Goal: Task Accomplishment & Management: Use online tool/utility

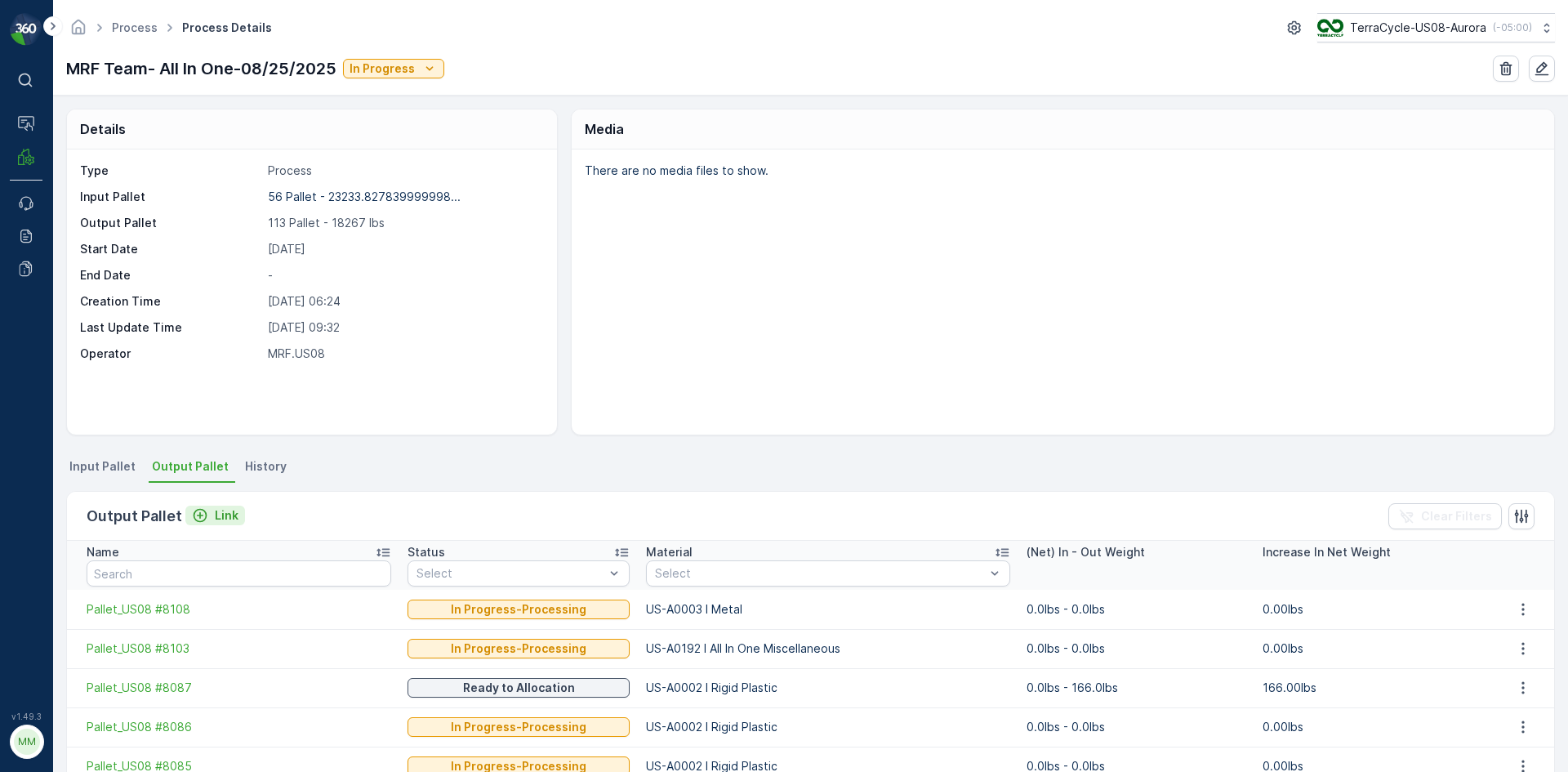
click at [200, 513] on icon "Link" at bounding box center [200, 515] width 17 height 17
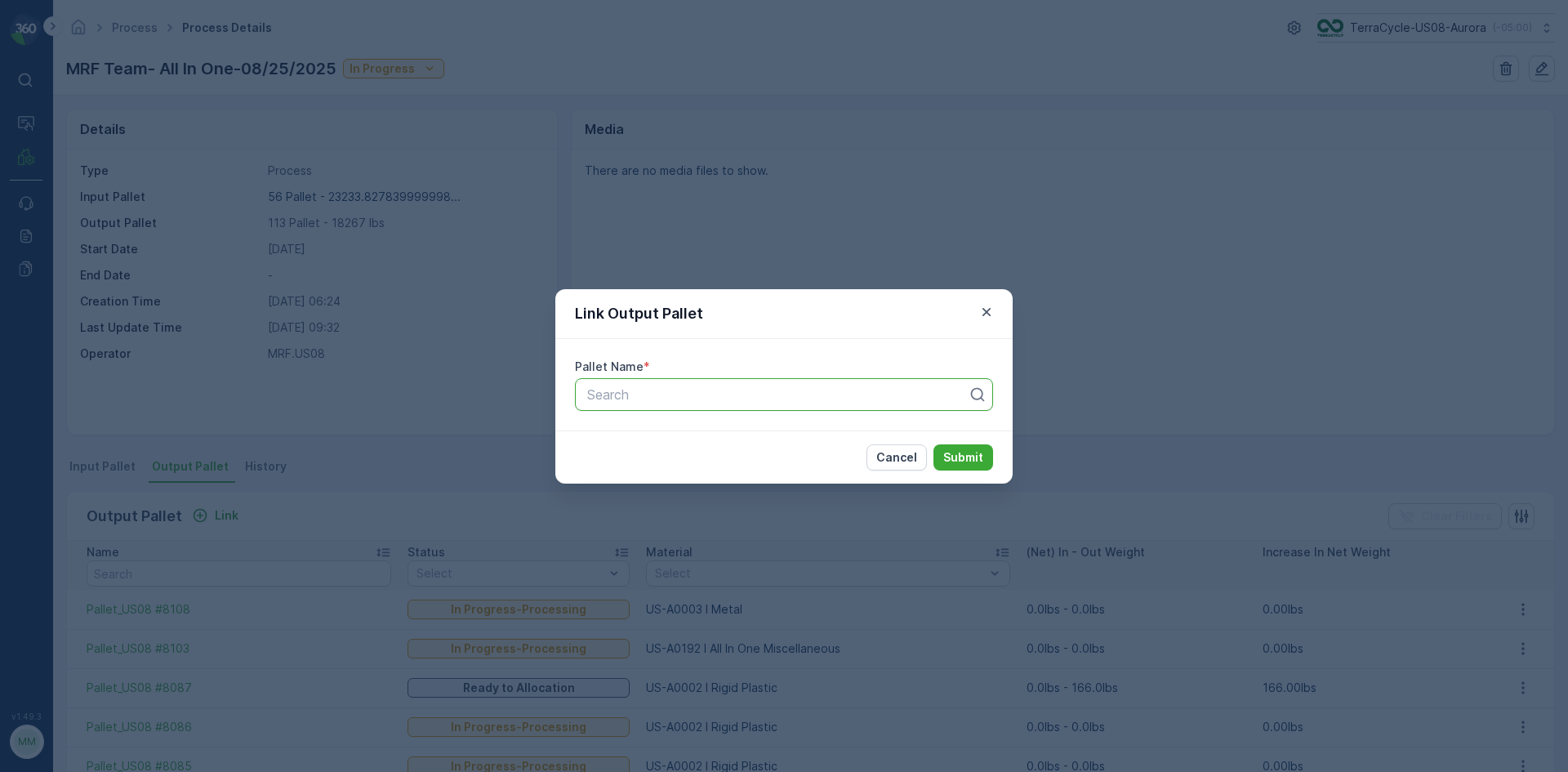
click at [646, 407] on div "Search" at bounding box center [784, 395] width 418 height 33
type input "8104"
click at [934, 444] on button "Submit" at bounding box center [964, 457] width 59 height 26
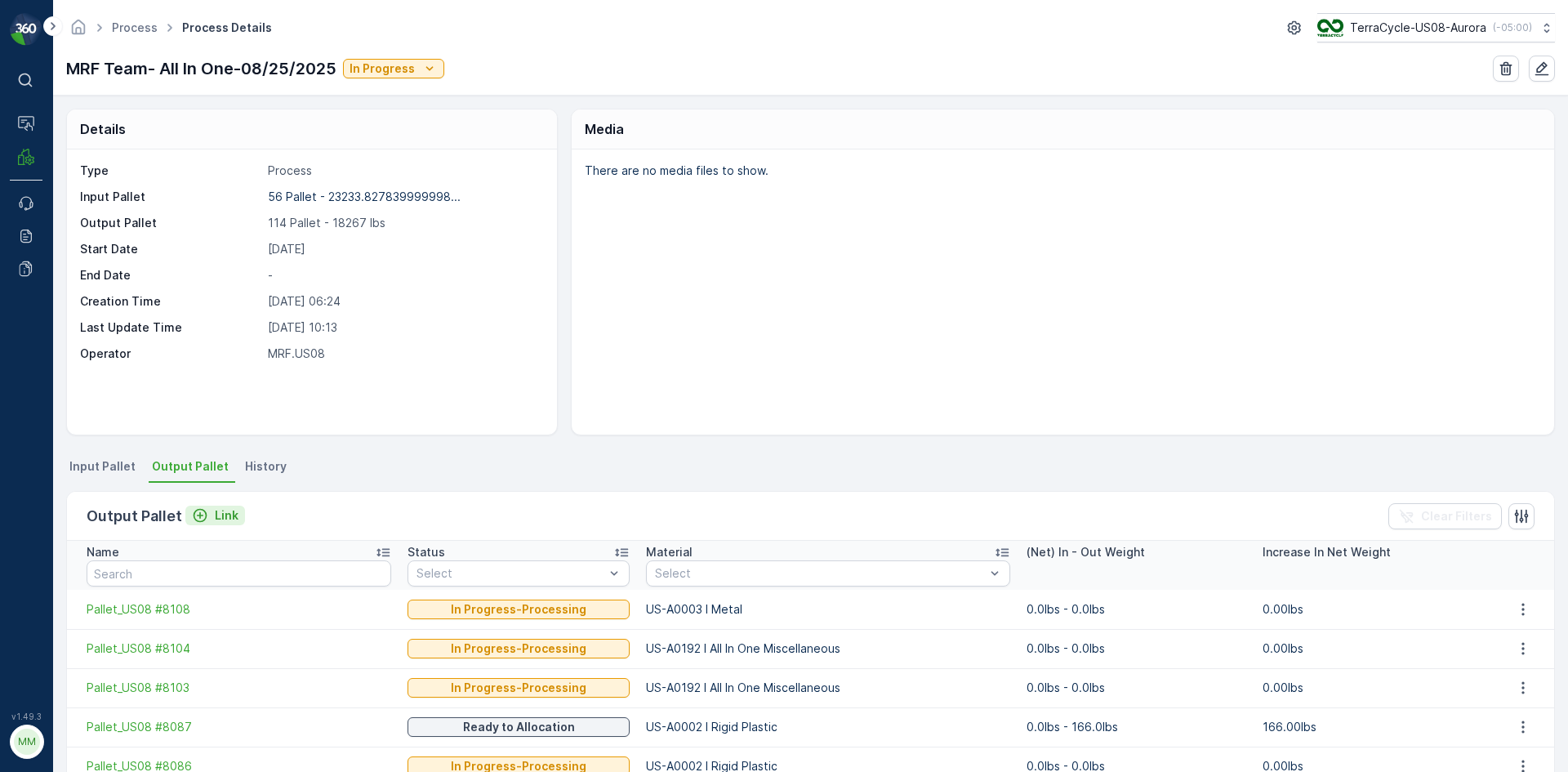
click at [209, 520] on div "Link" at bounding box center [215, 515] width 46 height 17
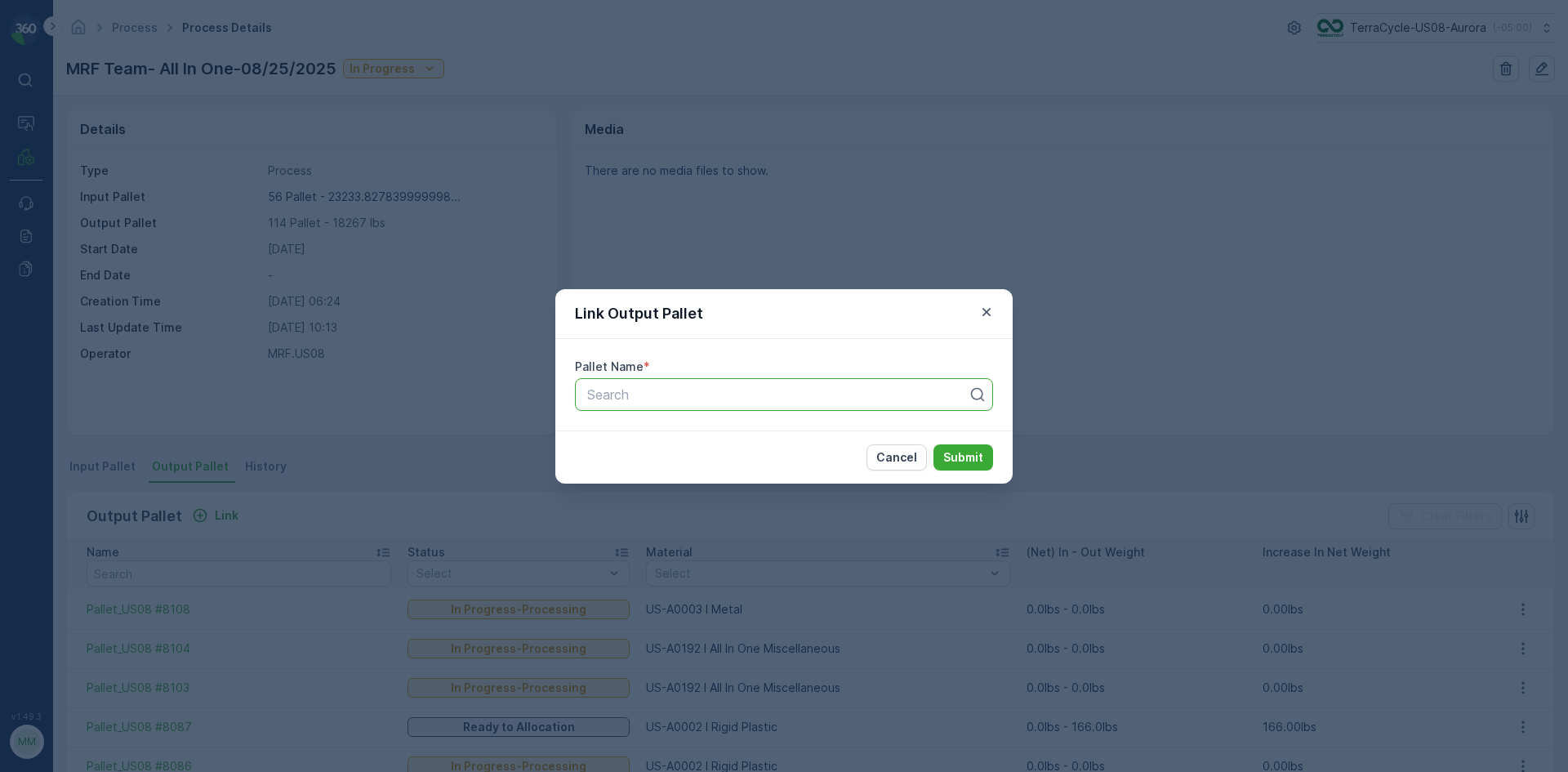
click at [699, 395] on div at bounding box center [777, 395] width 384 height 15
type input "8084"
click at [934, 444] on button "Submit" at bounding box center [964, 457] width 59 height 26
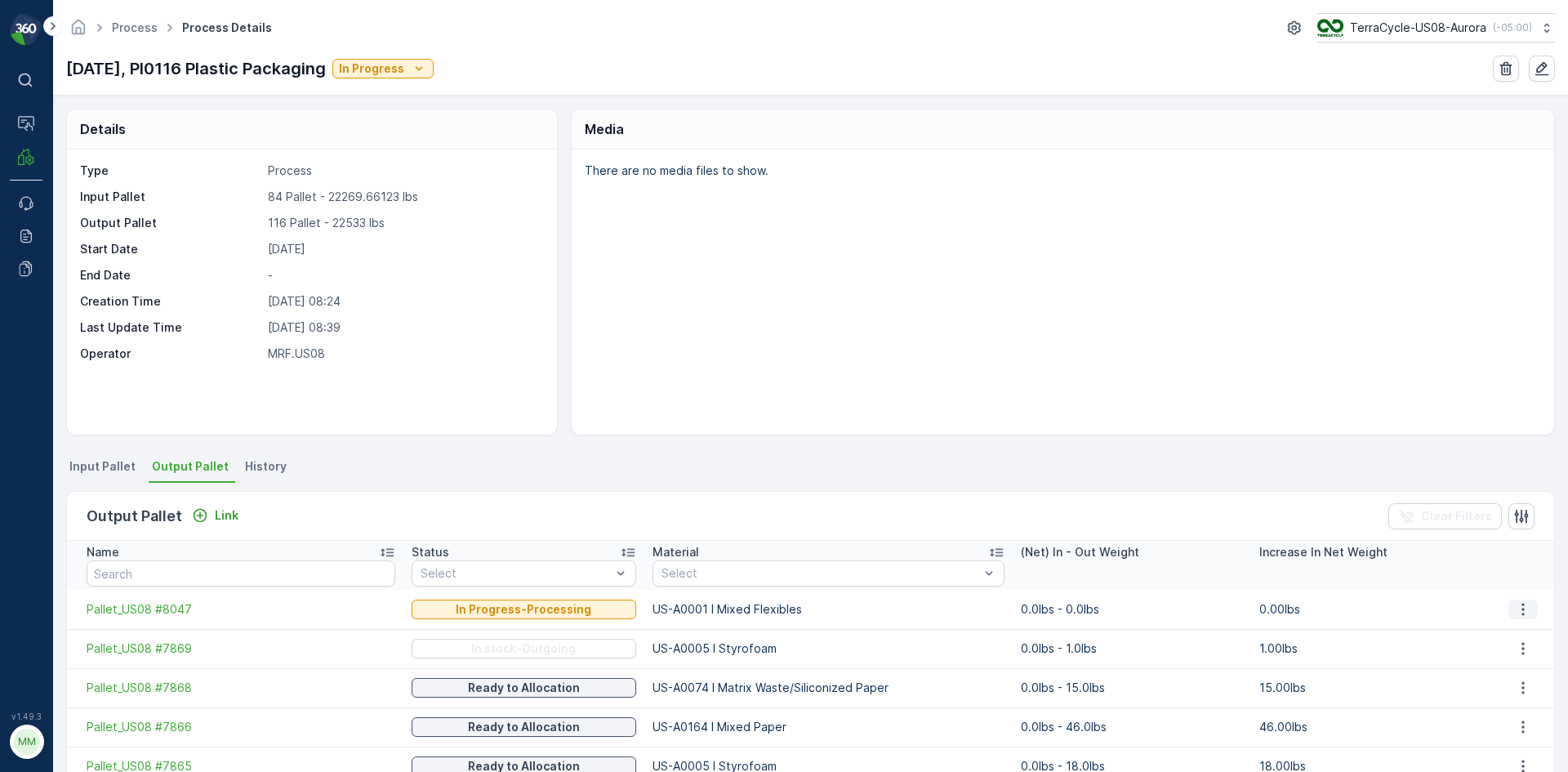
click at [1519, 610] on icon "button" at bounding box center [1523, 609] width 17 height 17
click at [1343, 608] on td "0.00lbs" at bounding box center [1370, 609] width 239 height 39
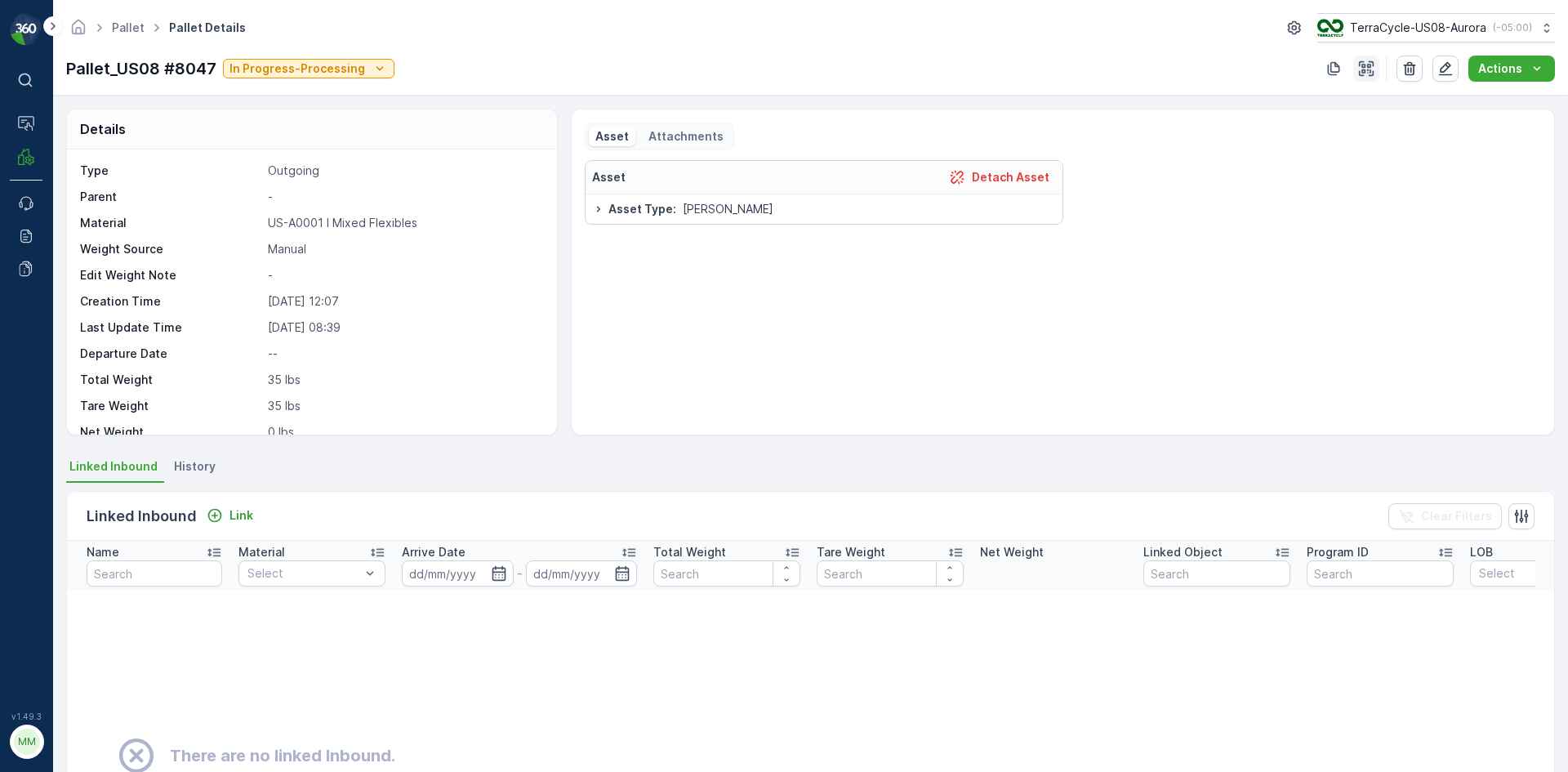
click at [1366, 68] on icon "button" at bounding box center [1367, 69] width 15 height 15
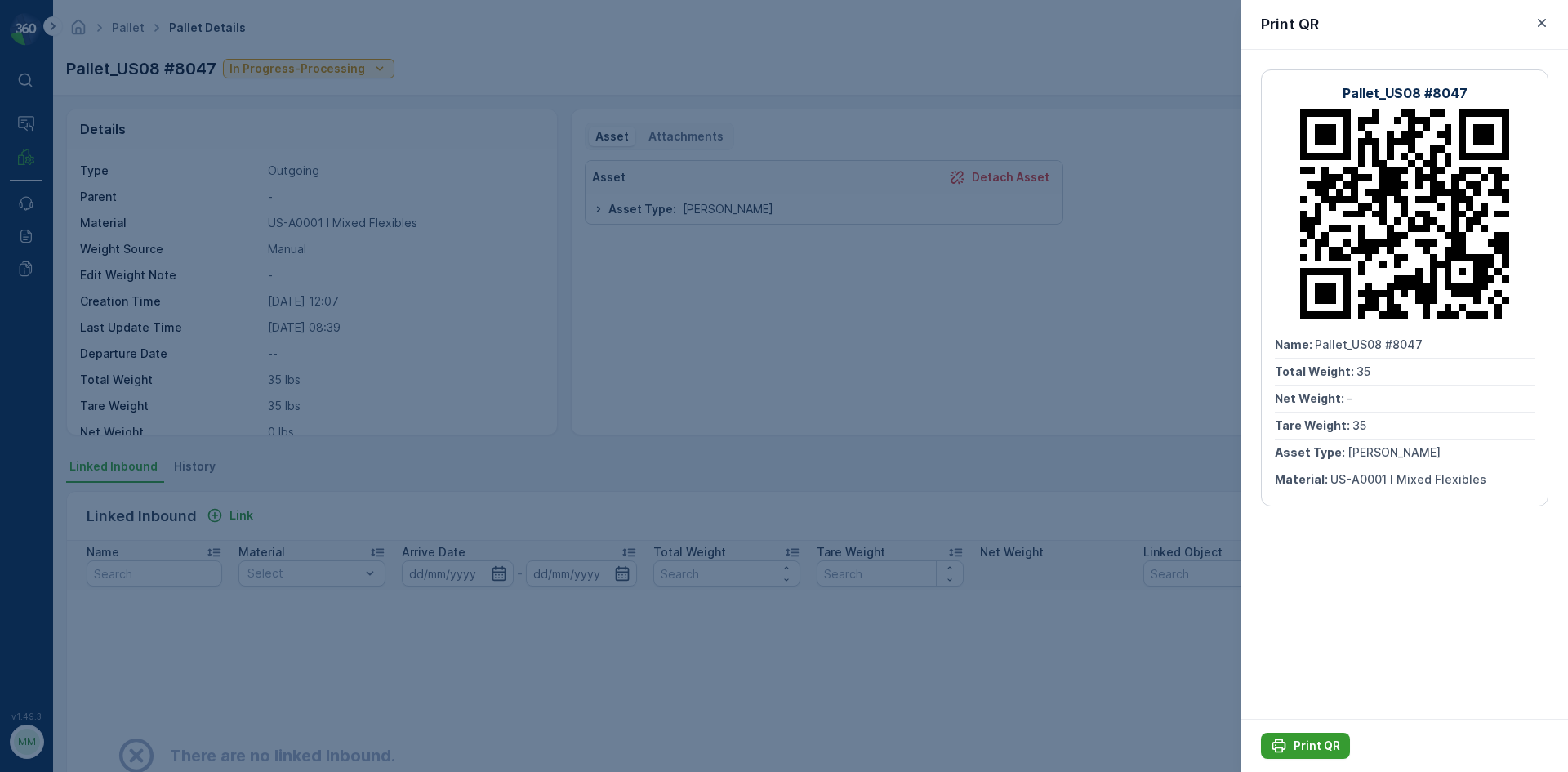
click at [1313, 751] on p "Print QR" at bounding box center [1317, 746] width 46 height 17
click at [1304, 733] on button "Print QR" at bounding box center [1305, 746] width 89 height 26
click at [835, 353] on div at bounding box center [784, 386] width 1568 height 772
